Goal: Register for event/course

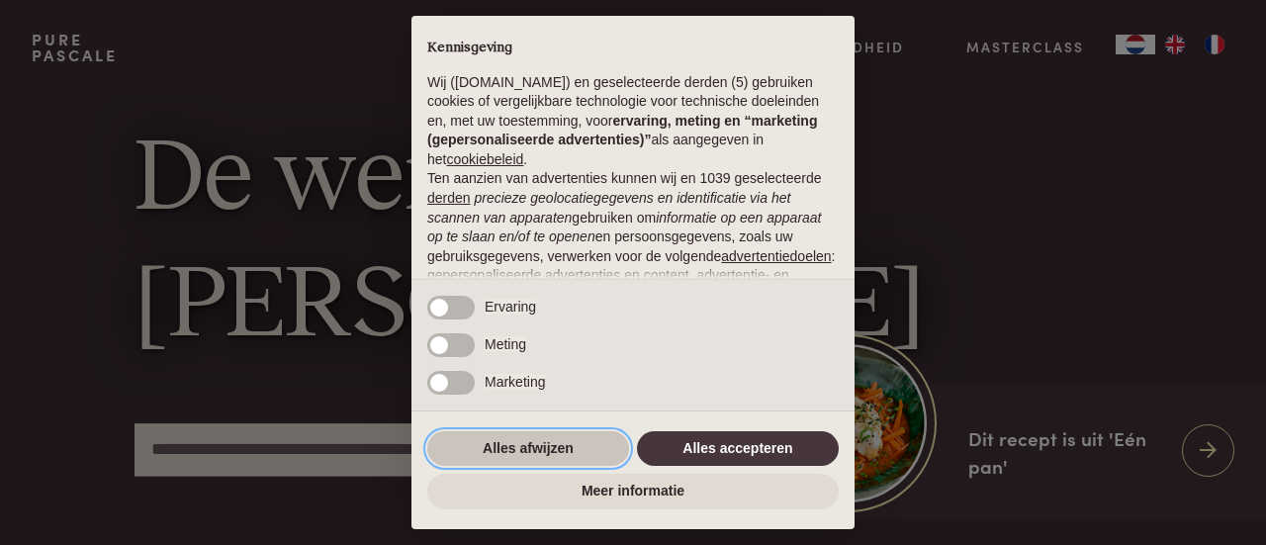
click at [547, 446] on button "Alles afwijzen" at bounding box center [528, 449] width 202 height 36
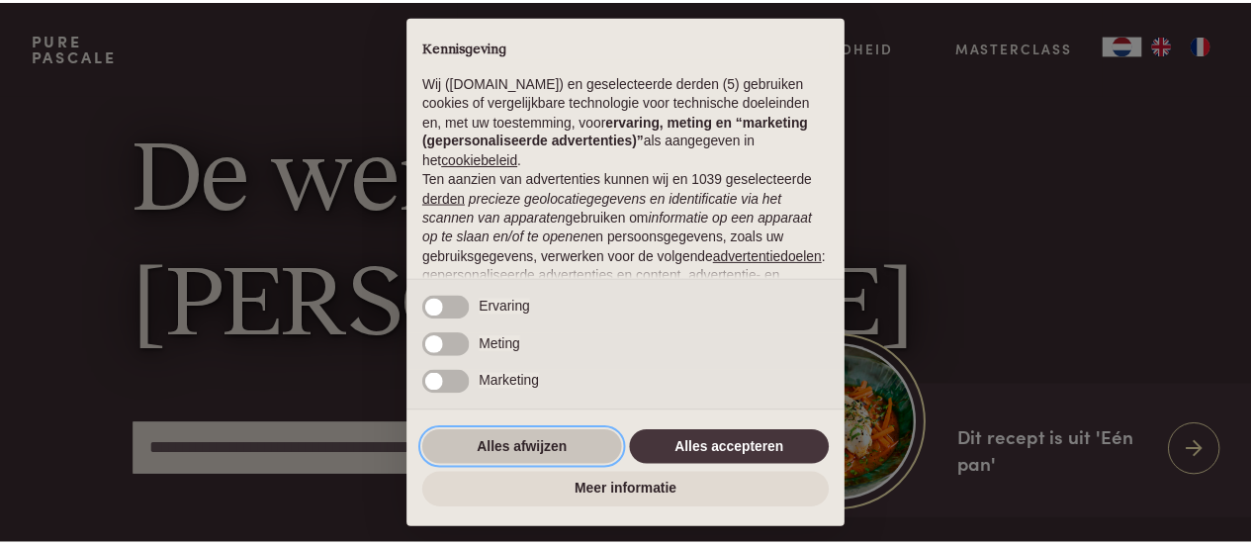
scroll to position [249, 0]
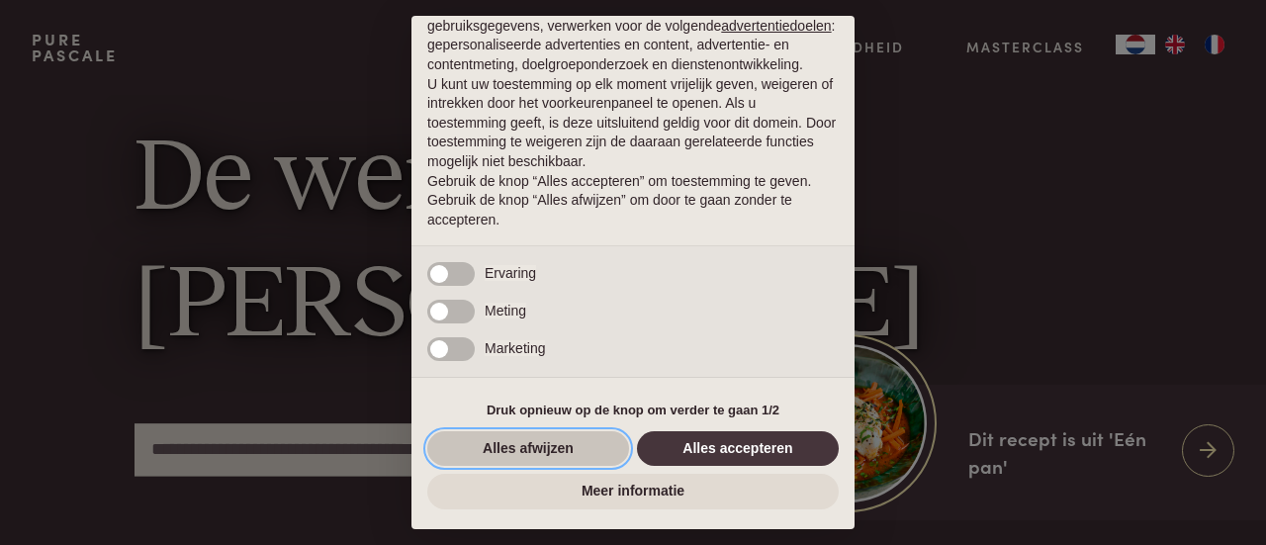
click at [527, 446] on button "Alles afwijzen" at bounding box center [528, 449] width 202 height 36
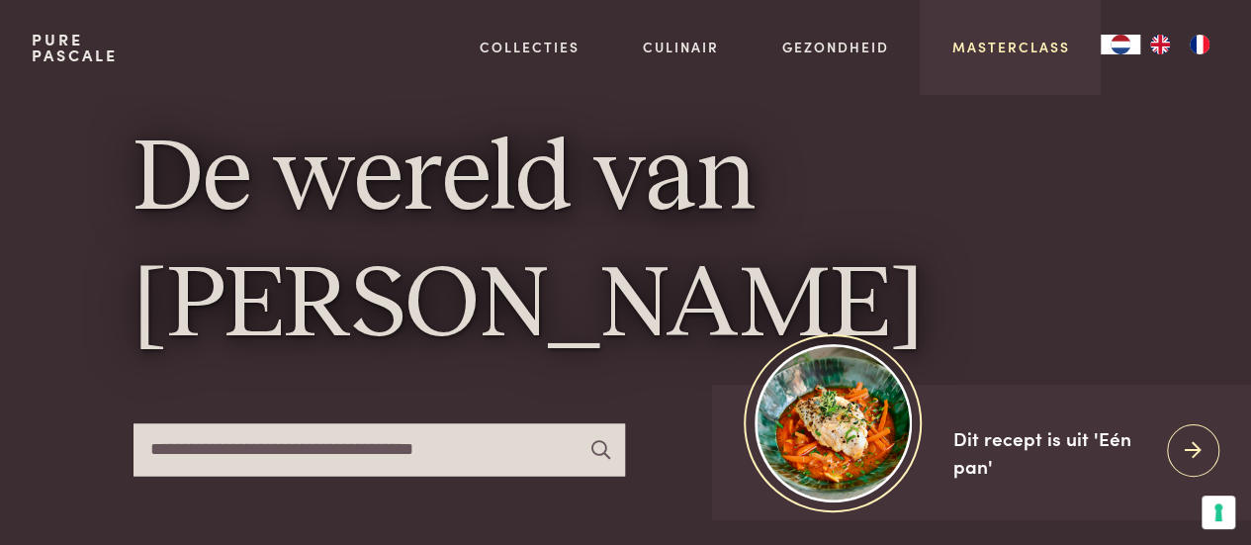
click at [1018, 43] on link "Masterclass" at bounding box center [1010, 47] width 118 height 21
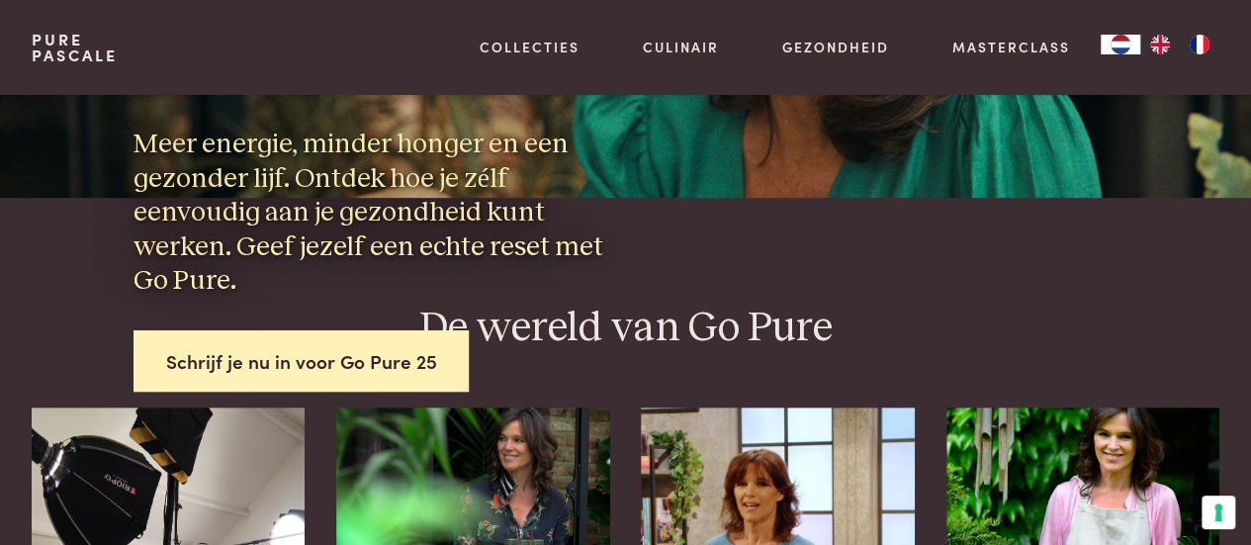
scroll to position [297, 0]
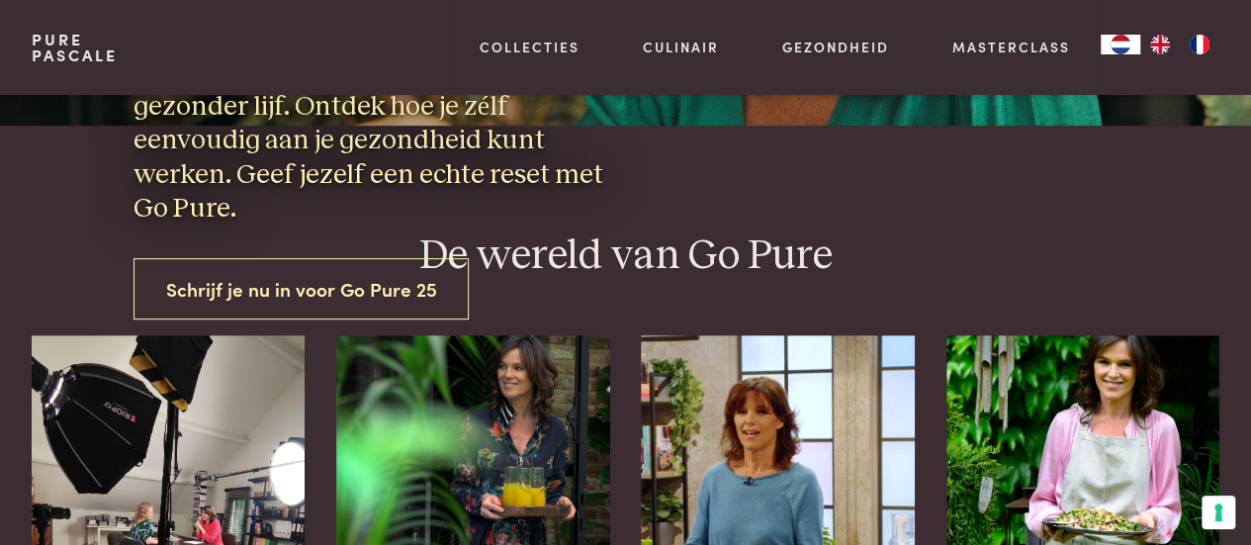
click at [315, 290] on link "Schrijf je nu in voor Go Pure 25" at bounding box center [301, 289] width 336 height 62
